Goal: Task Accomplishment & Management: Manage account settings

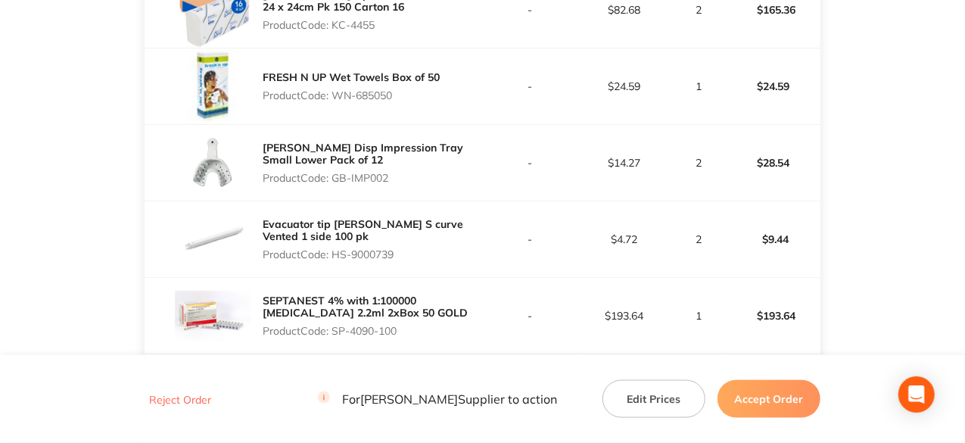
scroll to position [605, 0]
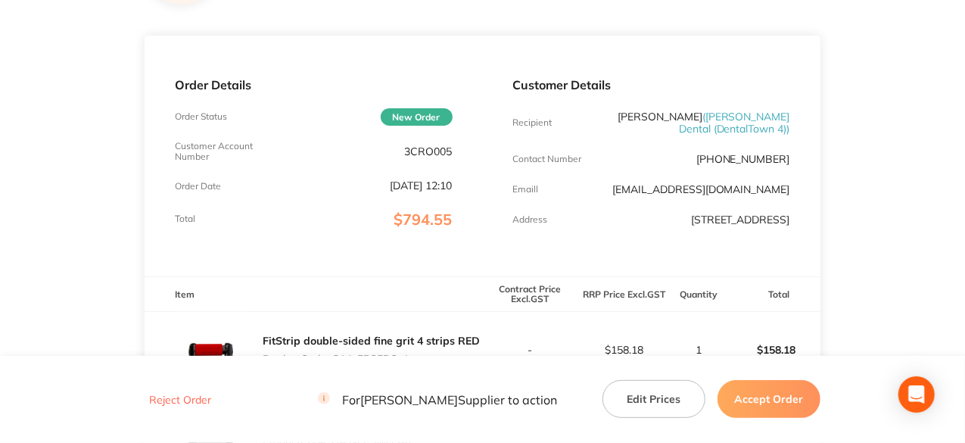
scroll to position [378, 0]
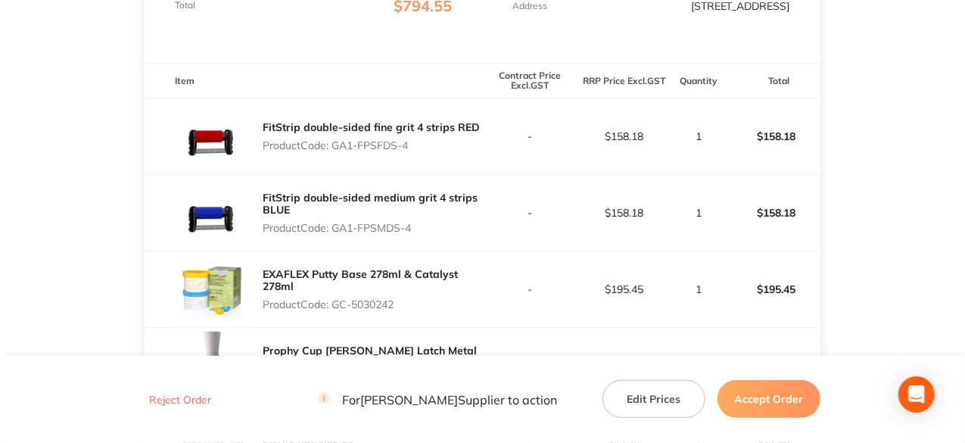
drag, startPoint x: 410, startPoint y: 154, endPoint x: 333, endPoint y: 156, distance: 77.2
click at [333, 151] on p "Product Code: GA1-FPSFDS-4" at bounding box center [371, 145] width 217 height 12
copy p "GA1-FPSFDS-4"
drag, startPoint x: 417, startPoint y: 240, endPoint x: 333, endPoint y: 244, distance: 84.1
click at [333, 234] on p "Product Code: GA1-FPSMDS-4" at bounding box center [372, 228] width 219 height 12
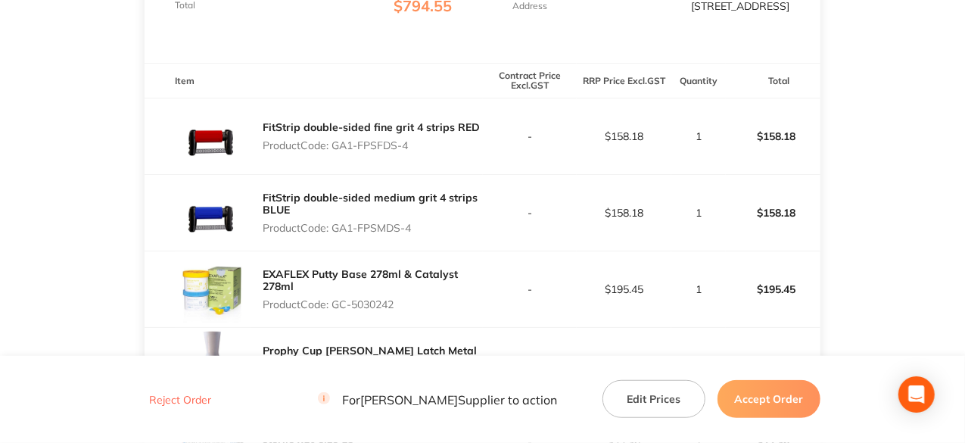
copy p "GA1-FPSMDS-4"
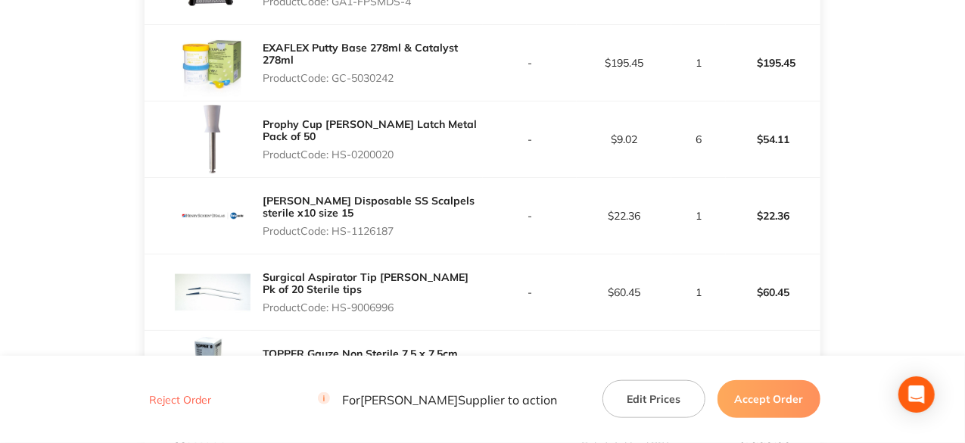
scroll to position [605, 0]
drag, startPoint x: 400, startPoint y: 89, endPoint x: 337, endPoint y: 80, distance: 64.1
click at [337, 80] on p "Product Code: GC-5030242" at bounding box center [372, 77] width 219 height 12
copy p "GC-5030242"
drag, startPoint x: 398, startPoint y: 164, endPoint x: 335, endPoint y: 167, distance: 63.6
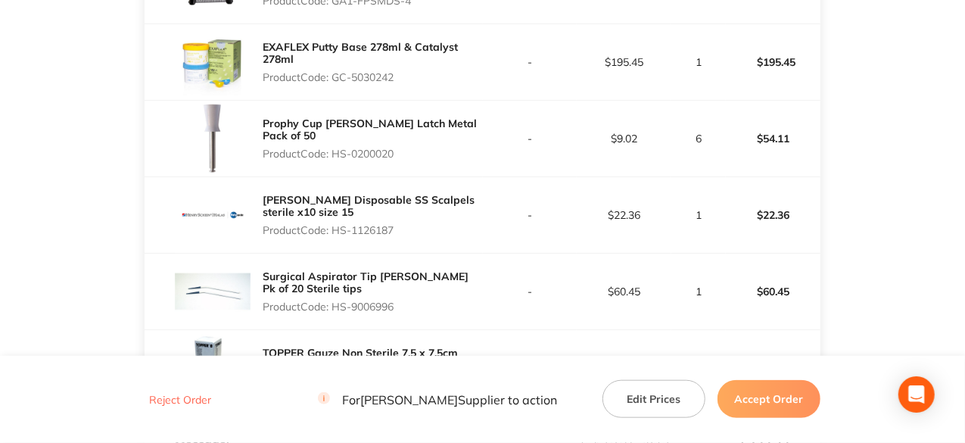
click at [335, 160] on p "Product Code: HS-0200020" at bounding box center [372, 154] width 219 height 12
copy p "HS-0200020"
click at [893, 190] on main "Henry Schein Halas Order ID: Restocq- 94142 Download as PDF Order Details Order…" at bounding box center [482, 75] width 965 height 1226
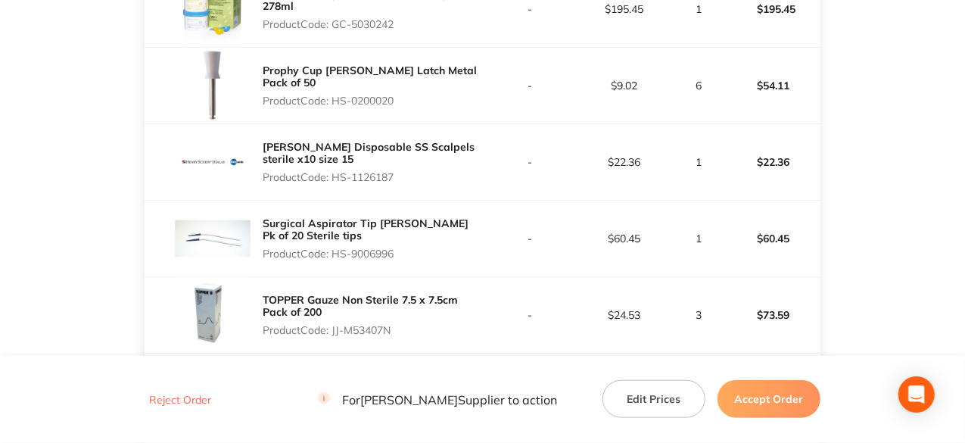
scroll to position [681, 0]
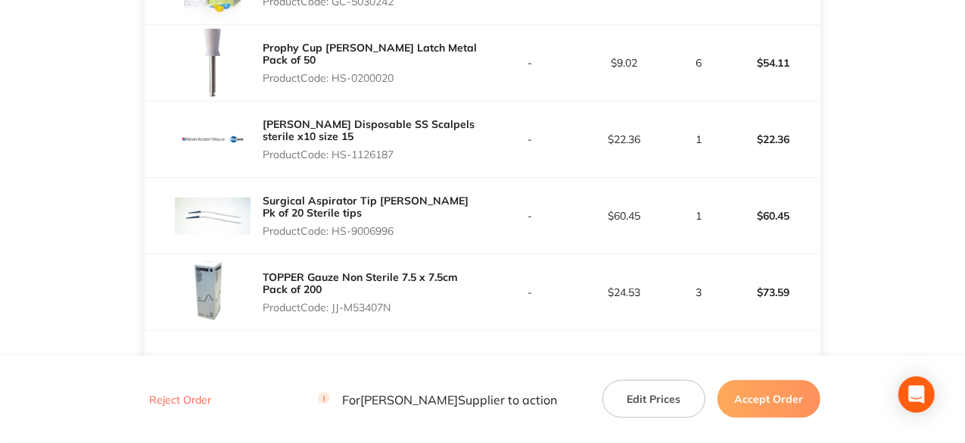
drag, startPoint x: 396, startPoint y: 87, endPoint x: 335, endPoint y: 89, distance: 60.6
click at [335, 84] on p "Product Code: HS-0200020" at bounding box center [372, 78] width 219 height 12
copy p "HS-0200020"
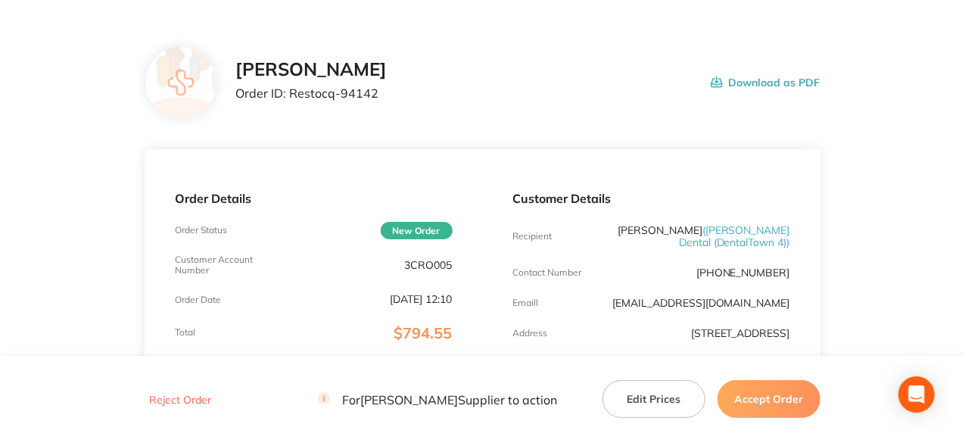
scroll to position [76, 0]
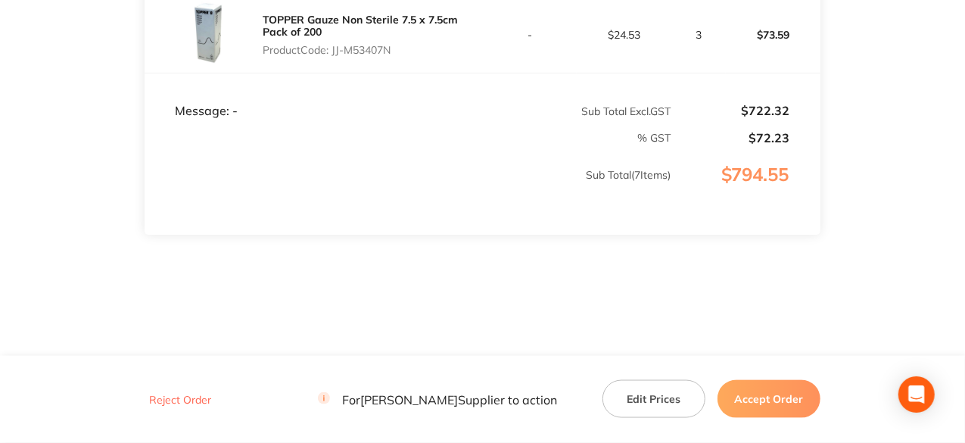
scroll to position [947, 0]
click at [777, 397] on button "Accept Order" at bounding box center [768, 399] width 103 height 38
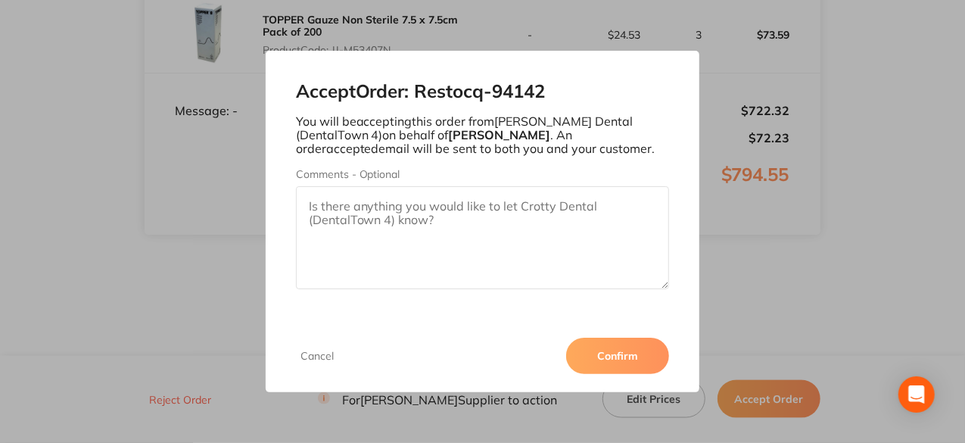
click at [622, 363] on button "Confirm" at bounding box center [617, 356] width 103 height 36
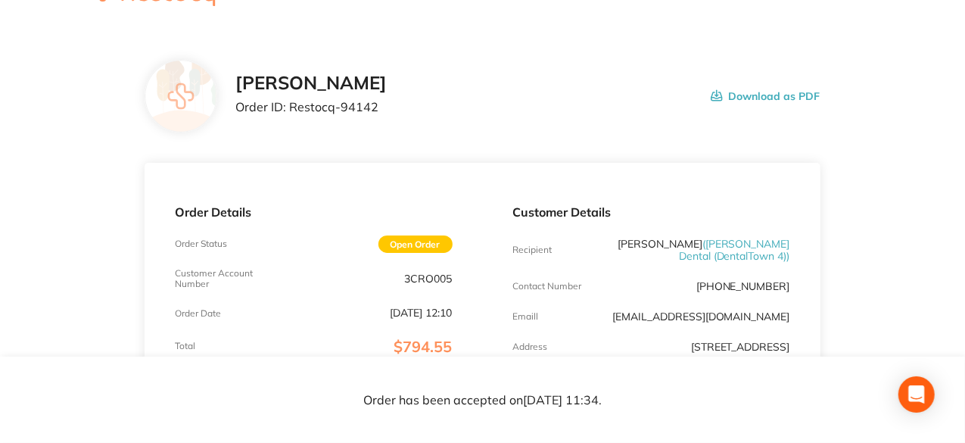
scroll to position [0, 0]
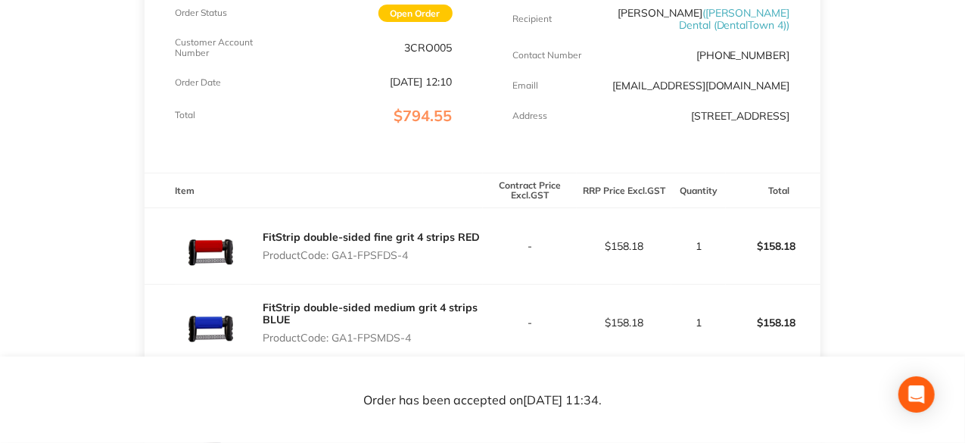
scroll to position [530, 0]
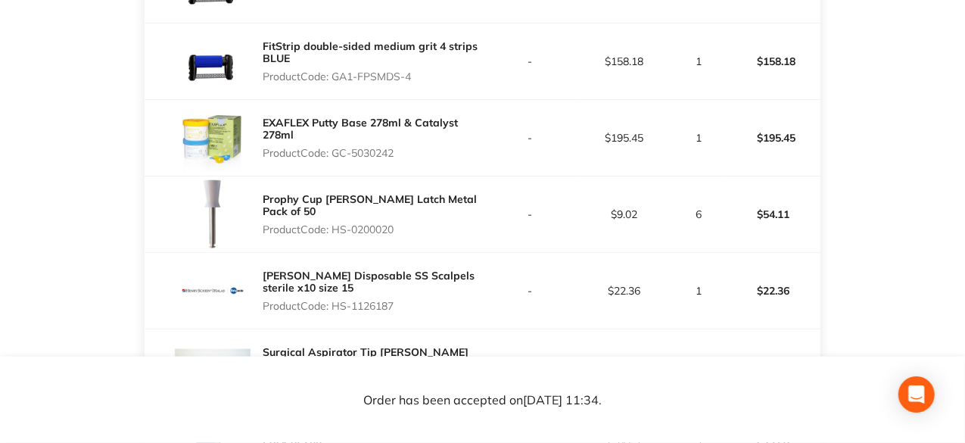
drag, startPoint x: 398, startPoint y: 240, endPoint x: 333, endPoint y: 234, distance: 65.4
click at [333, 234] on p "Product Code: HS-0200020" at bounding box center [372, 229] width 219 height 12
copy p "HS-0200020"
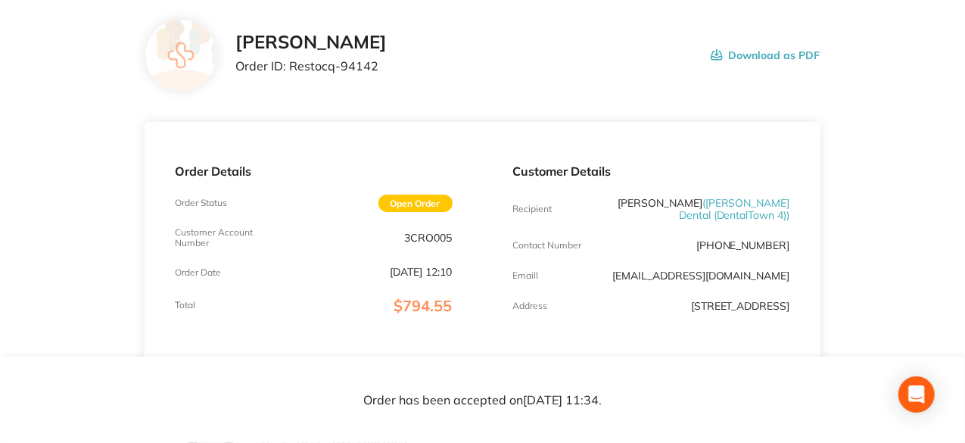
scroll to position [0, 0]
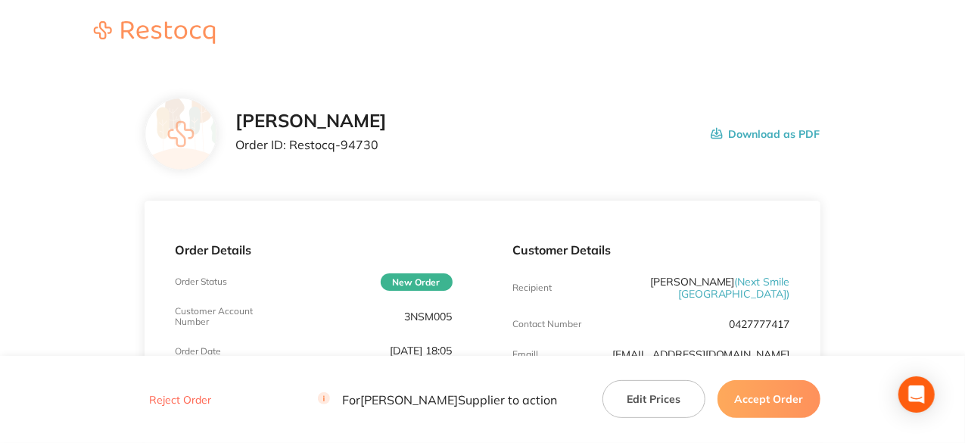
click at [767, 387] on button "Accept Order" at bounding box center [768, 399] width 103 height 38
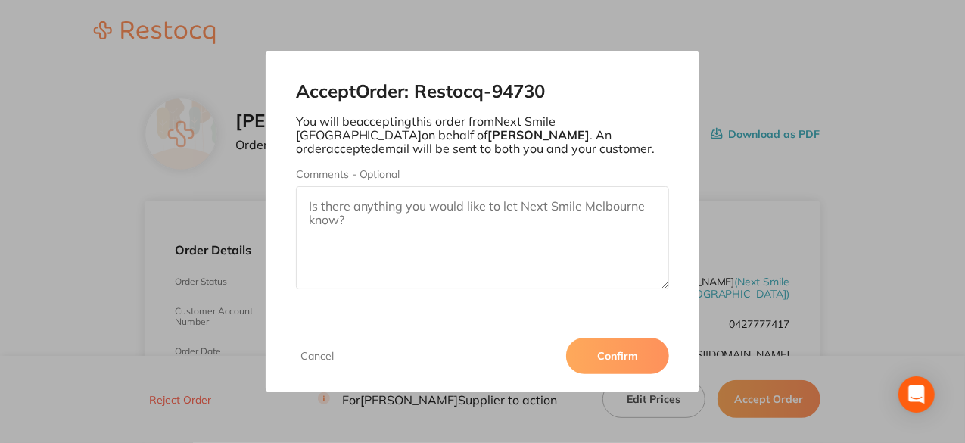
click at [637, 369] on button "Confirm" at bounding box center [617, 356] width 103 height 36
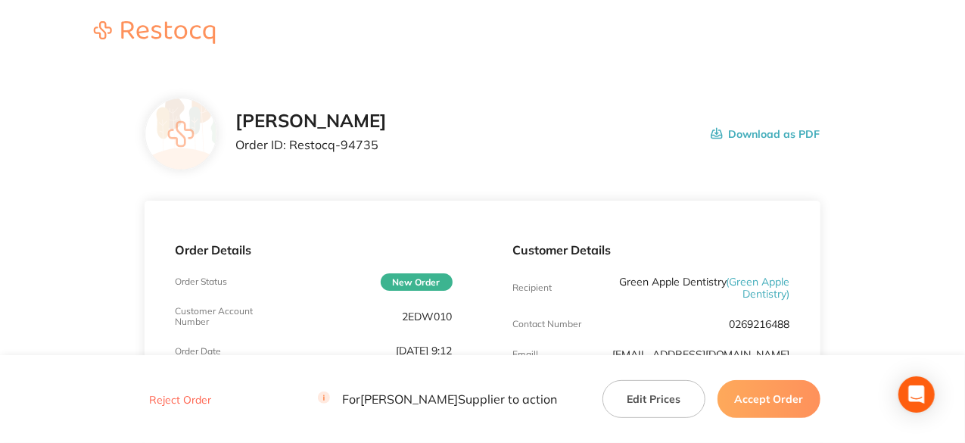
click at [778, 409] on button "Accept Order" at bounding box center [768, 399] width 103 height 38
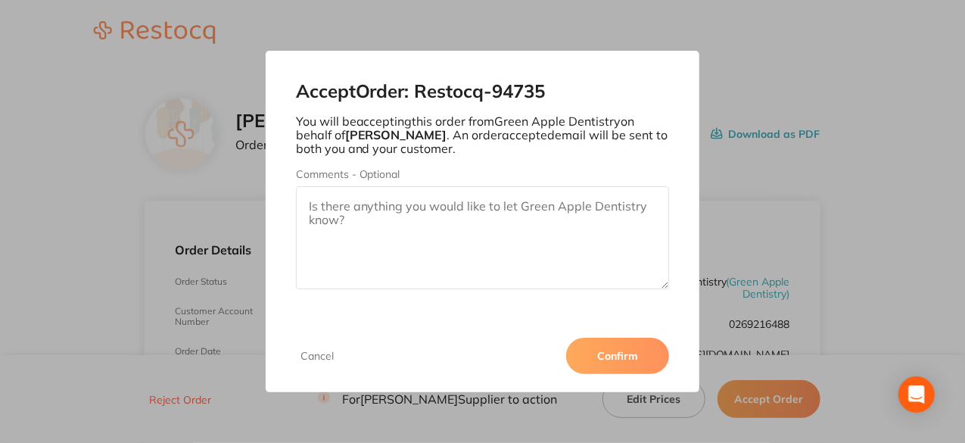
click at [625, 362] on button "Confirm" at bounding box center [617, 356] width 103 height 36
